Goal: Navigation & Orientation: Find specific page/section

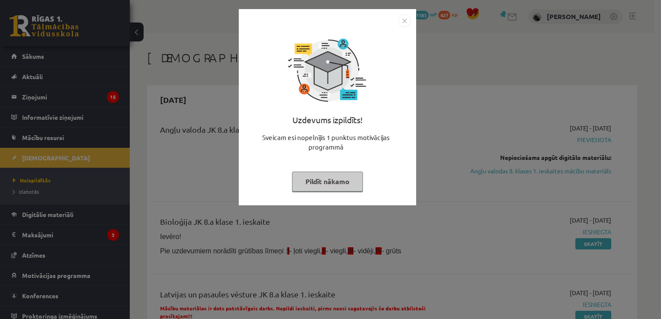
click at [312, 184] on button "Pildīt nākamo" at bounding box center [327, 182] width 71 height 20
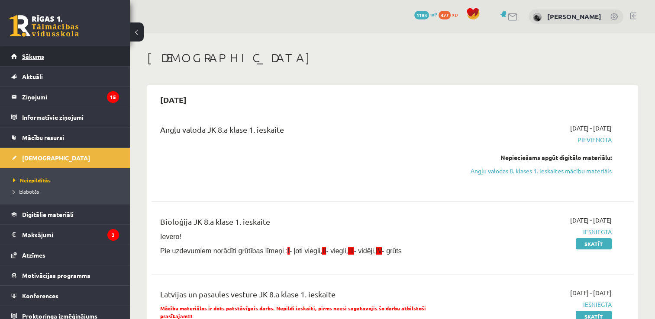
click at [83, 60] on link "Sākums" at bounding box center [65, 56] width 108 height 20
